Goal: Check status: Check status

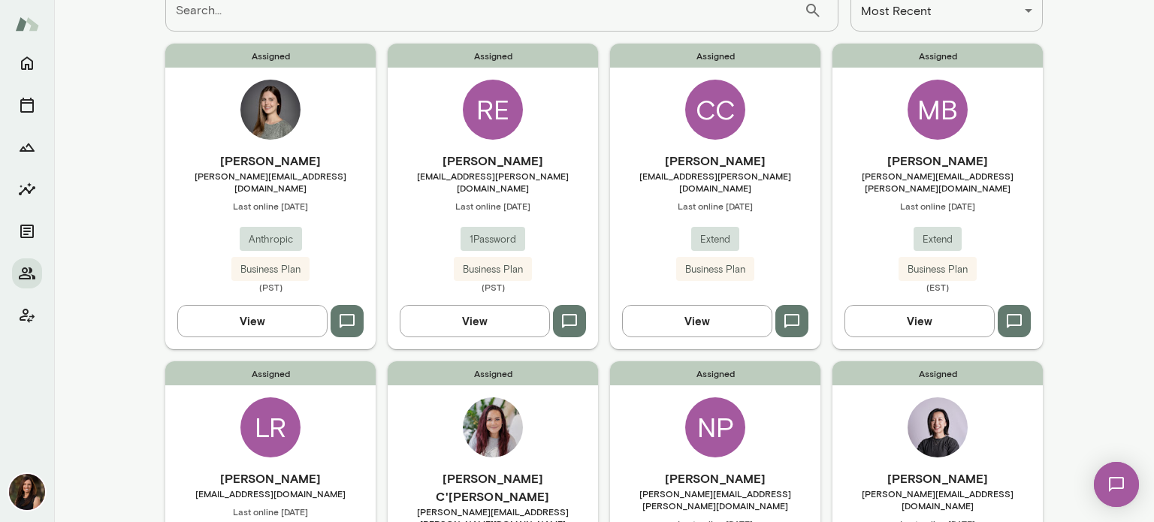
scroll to position [150, 0]
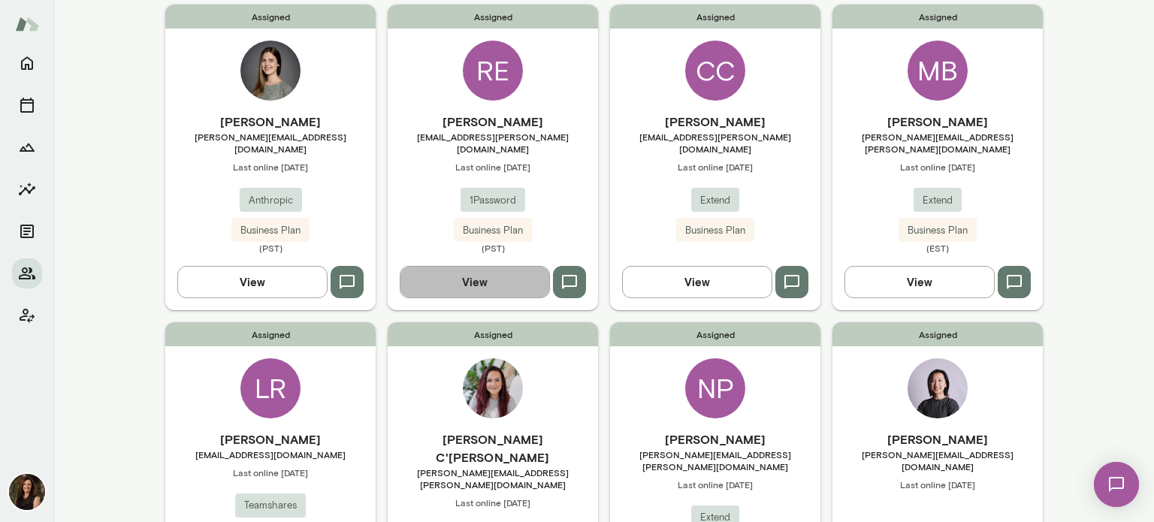
click at [484, 267] on button "View" at bounding box center [475, 282] width 150 height 32
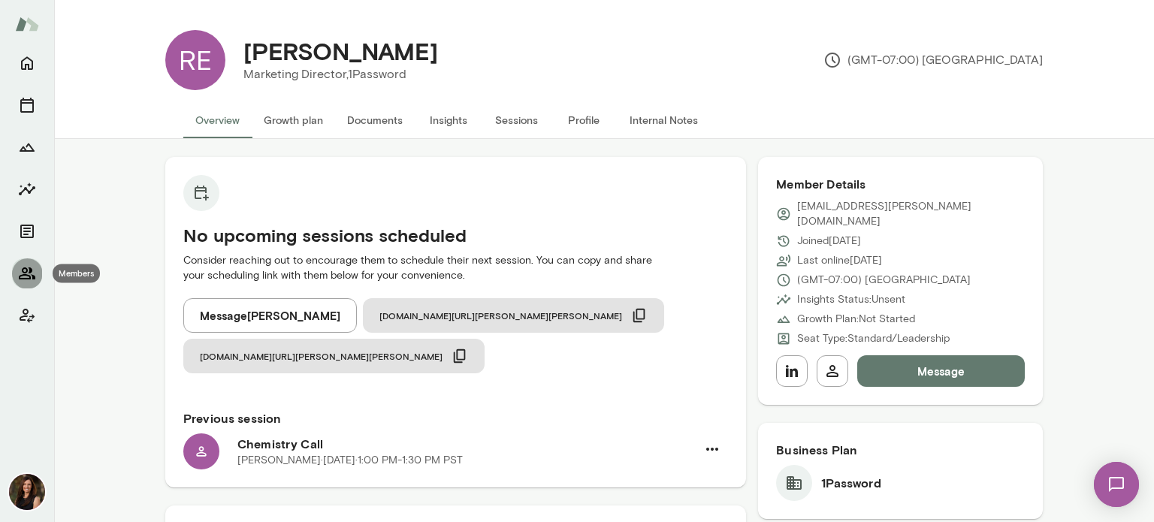
click at [23, 270] on icon "Members" at bounding box center [27, 273] width 18 height 18
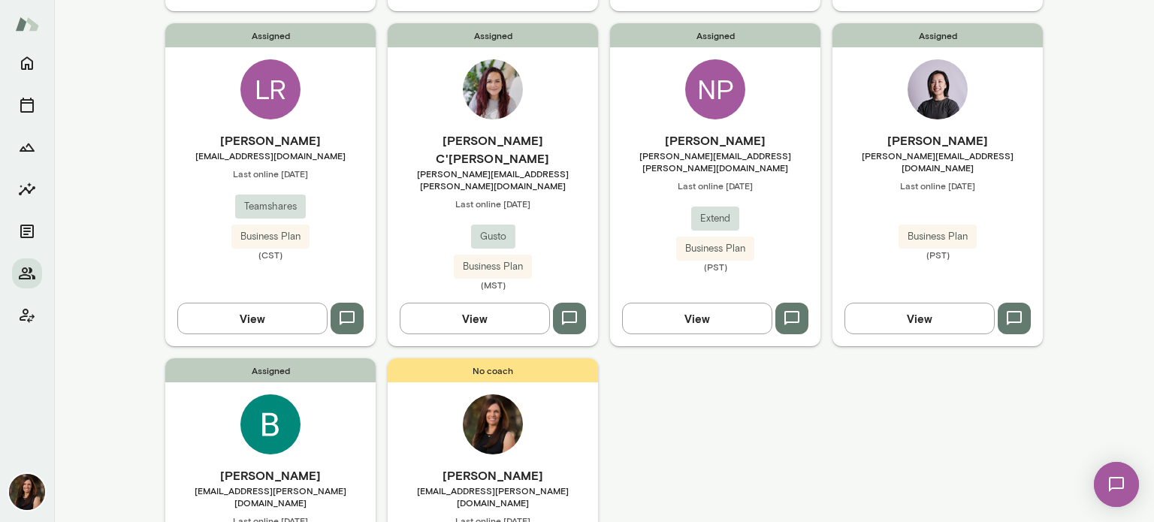
scroll to position [451, 0]
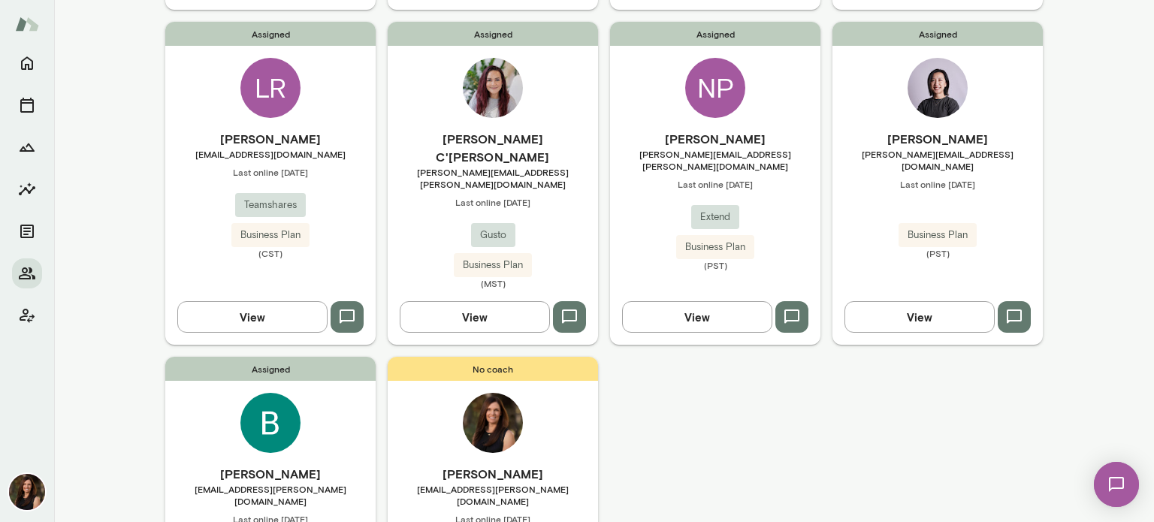
click at [270, 301] on button "View" at bounding box center [252, 317] width 150 height 32
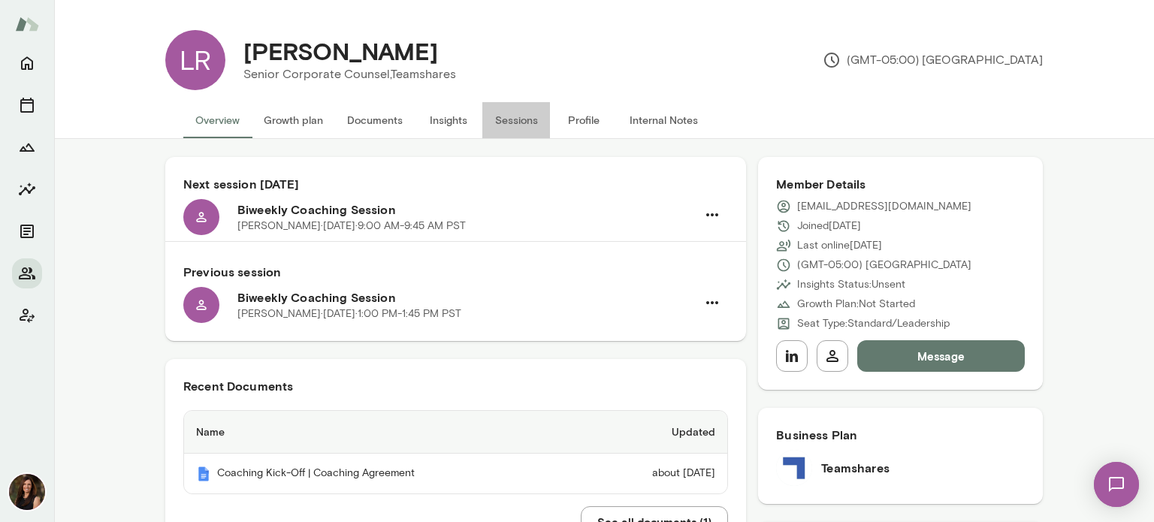
click at [503, 123] on button "Sessions" at bounding box center [516, 120] width 68 height 36
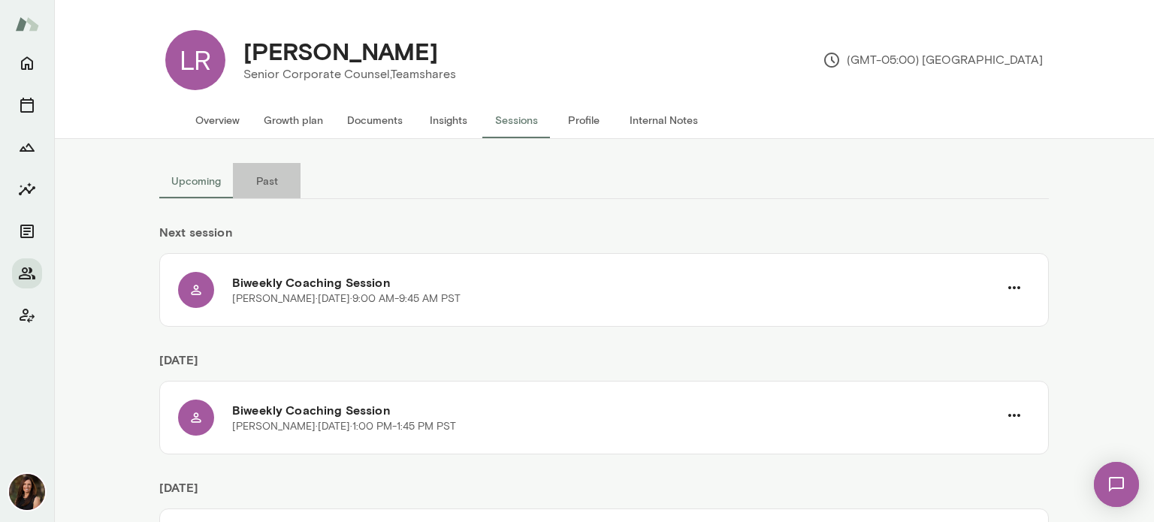
click at [255, 177] on button "Past" at bounding box center [267, 181] width 68 height 36
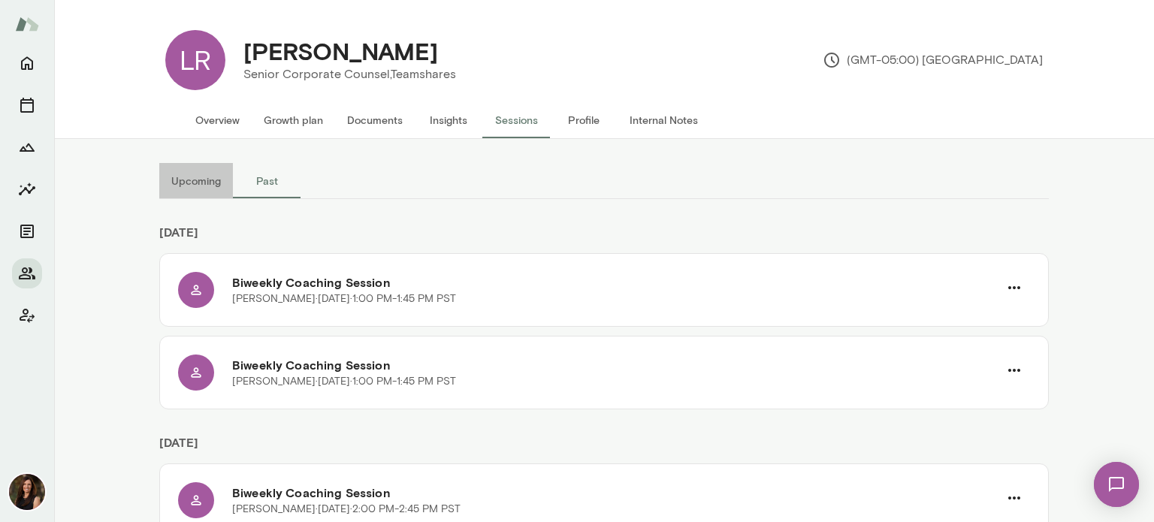
click at [198, 177] on button "Upcoming" at bounding box center [196, 181] width 74 height 36
